Goal: Task Accomplishment & Management: Use online tool/utility

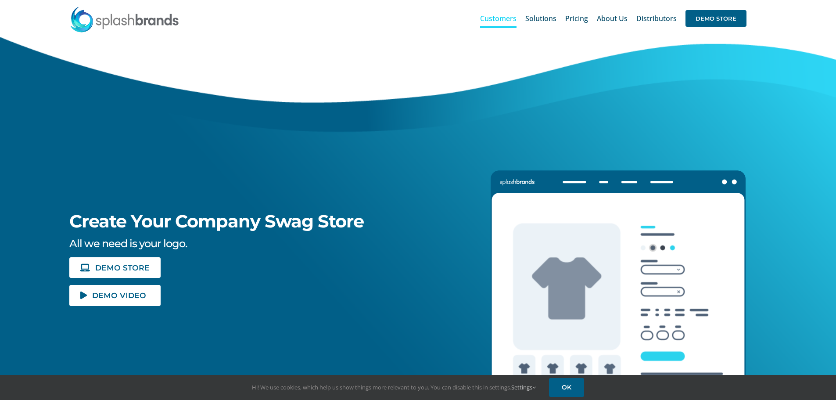
click at [501, 15] on span "Customers" at bounding box center [498, 18] width 36 height 7
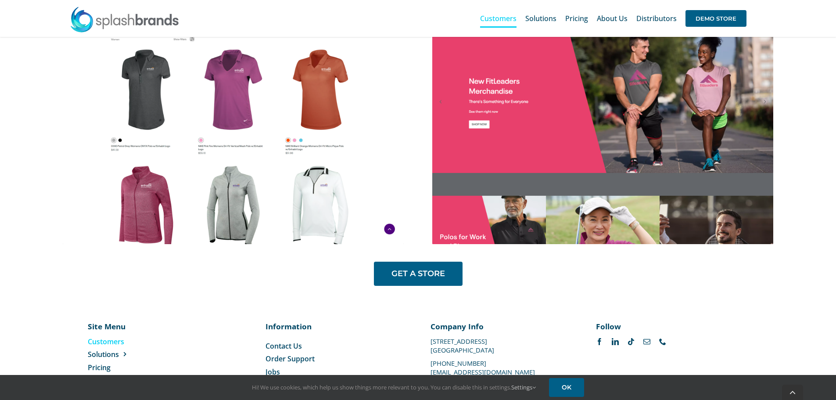
scroll to position [733, 0]
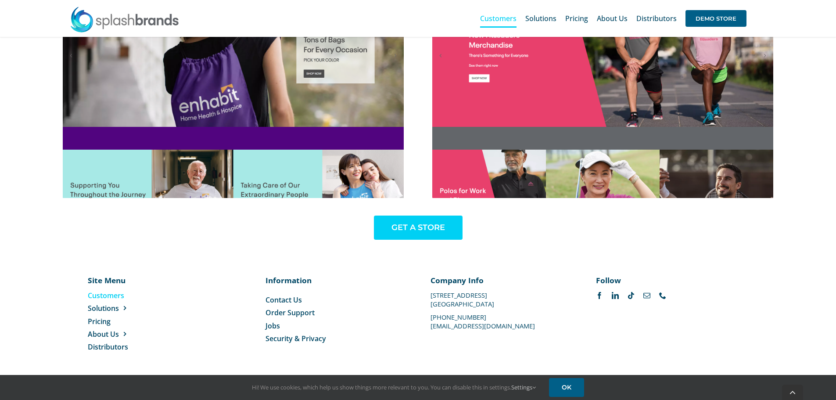
click at [416, 230] on span "GET A STORE" at bounding box center [419, 227] width 54 height 9
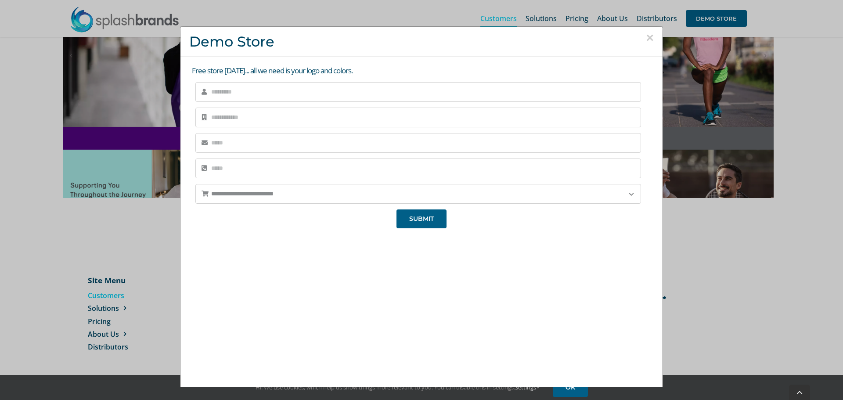
click at [646, 38] on button "×" at bounding box center [650, 37] width 8 height 13
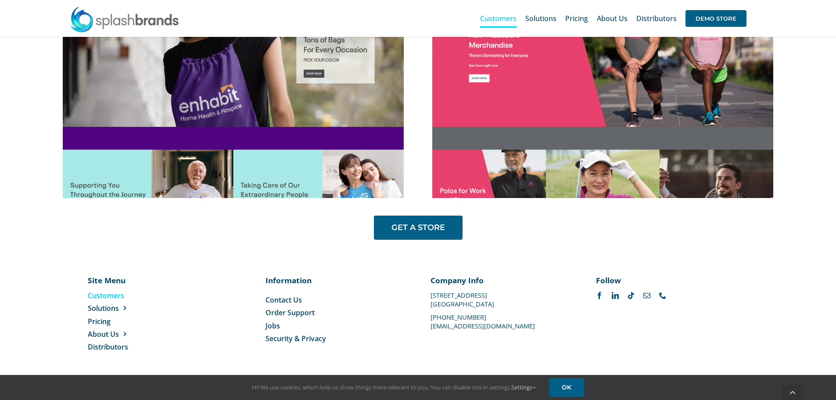
click at [514, 20] on span "Customers" at bounding box center [498, 18] width 36 height 7
